Goal: Task Accomplishment & Management: Use online tool/utility

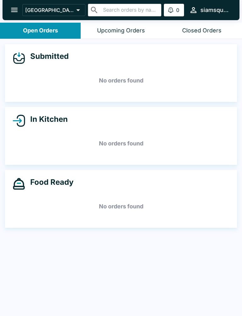
click at [116, 33] on div "Upcoming Orders" at bounding box center [121, 30] width 48 height 7
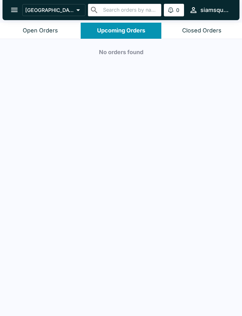
click at [46, 31] on div "Open Orders" at bounding box center [40, 30] width 35 height 7
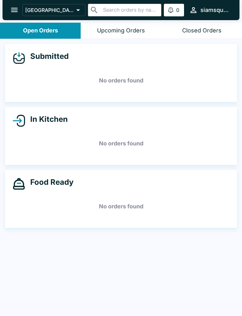
click at [195, 31] on div "Closed Orders" at bounding box center [201, 30] width 39 height 7
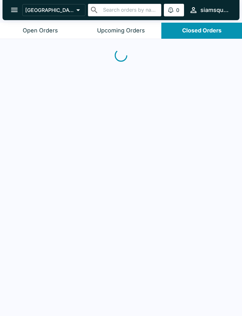
click at [40, 30] on div "Open Orders" at bounding box center [40, 30] width 35 height 7
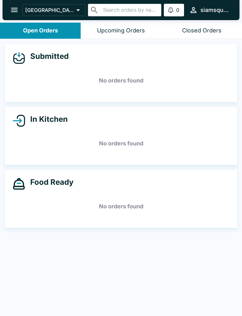
click at [193, 32] on div "Closed Orders" at bounding box center [201, 30] width 39 height 7
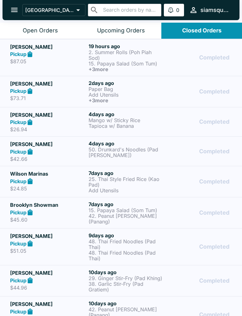
click at [37, 30] on div "Open Orders" at bounding box center [40, 30] width 35 height 7
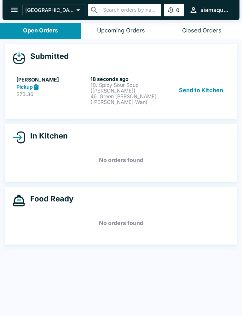
click at [200, 84] on button "Send to Kitchen" at bounding box center [201, 90] width 49 height 29
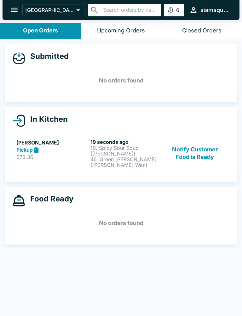
click at [98, 146] on p "10. Spicy Sour Soup ([PERSON_NAME])" at bounding box center [126, 150] width 72 height 11
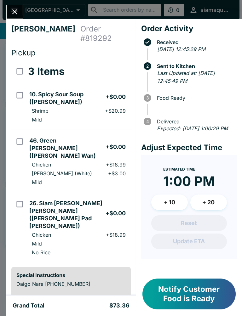
scroll to position [0, 0]
click at [173, 293] on button "Notify Customer Food is Ready" at bounding box center [188, 294] width 93 height 31
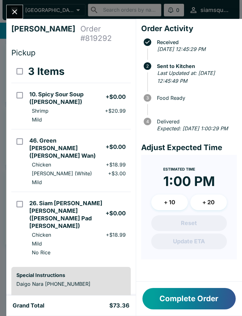
scroll to position [0, 0]
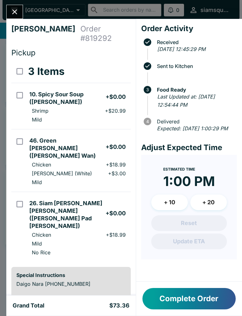
click at [15, 18] on button "Close" at bounding box center [15, 12] width 16 height 14
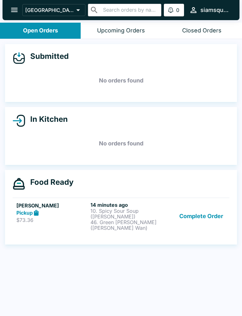
click at [207, 218] on button "Complete Order" at bounding box center [201, 216] width 49 height 29
